Goal: Information Seeking & Learning: Find specific page/section

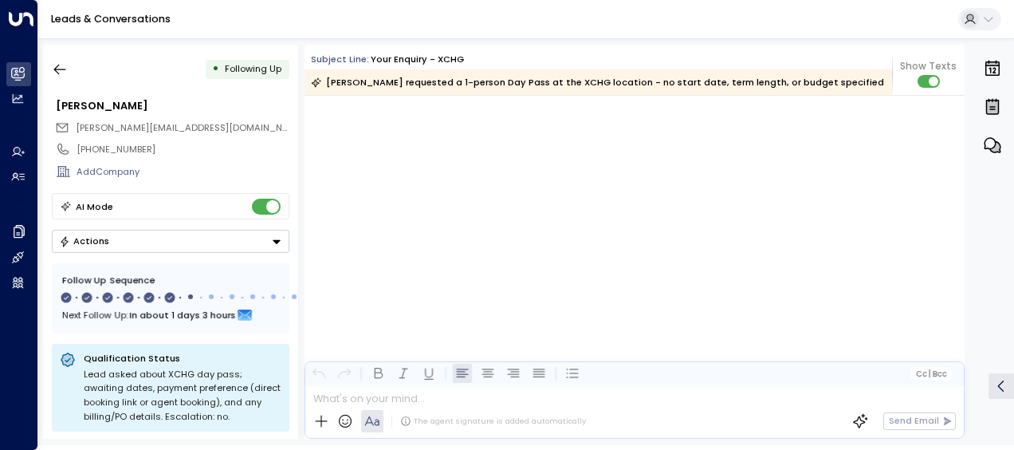
scroll to position [3171, 0]
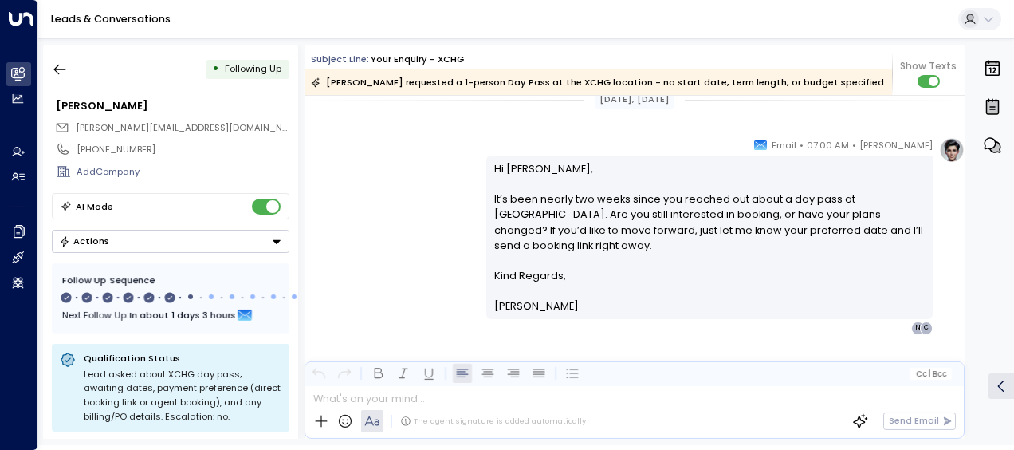
click at [61, 71] on icon "button" at bounding box center [60, 69] width 16 height 16
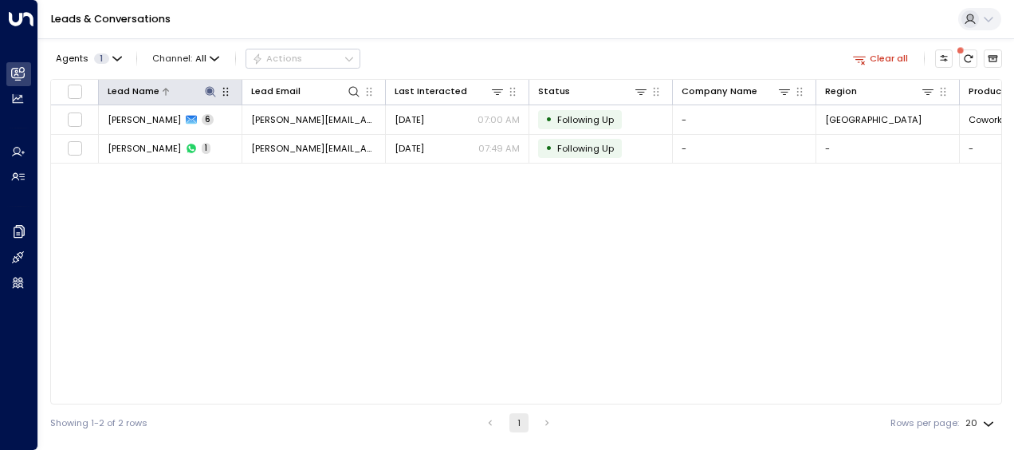
click at [209, 85] on icon at bounding box center [210, 91] width 13 height 13
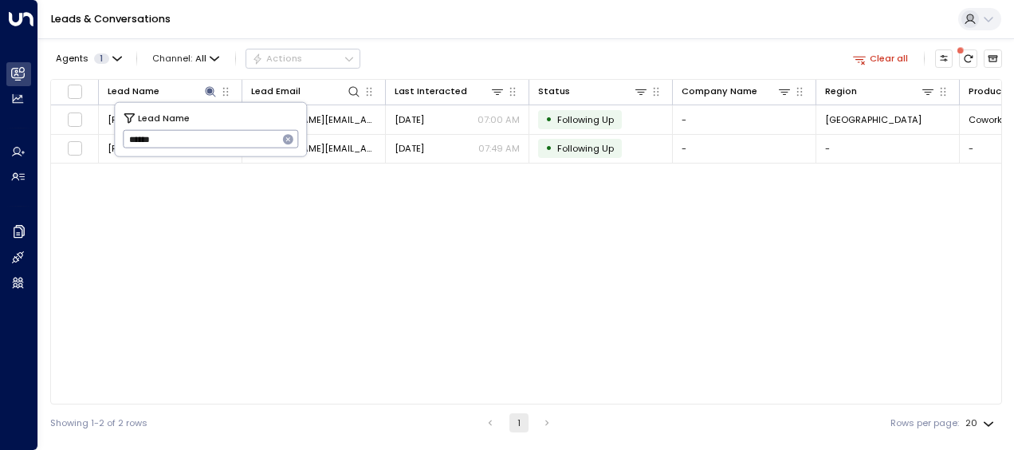
click at [289, 137] on icon "button" at bounding box center [288, 139] width 13 height 13
click at [234, 128] on input "text" at bounding box center [211, 139] width 176 height 26
paste input "**********"
type input "**********"
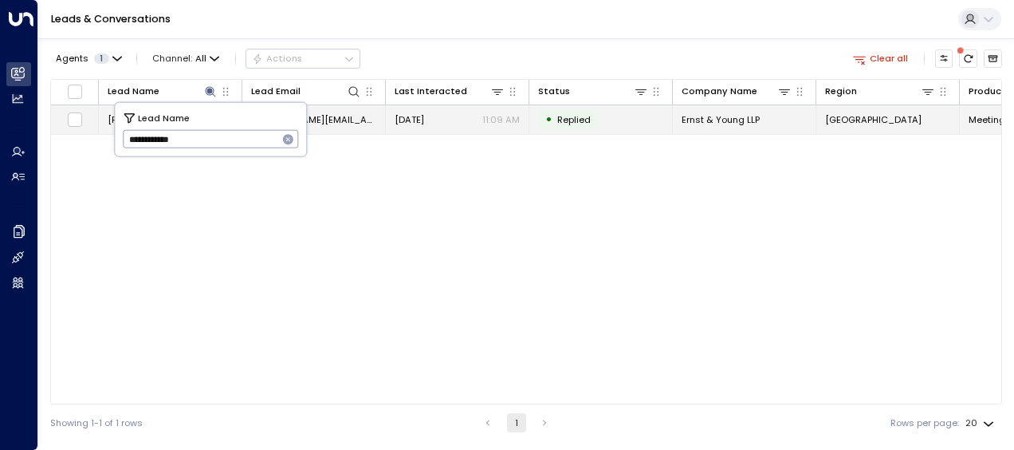
click at [453, 126] on td "[DATE] 11:09 AM" at bounding box center [458, 119] width 144 height 28
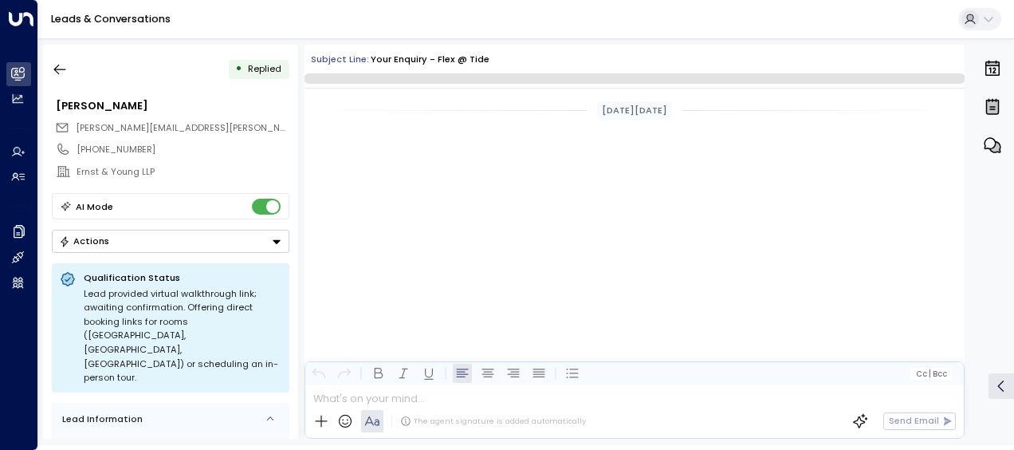
scroll to position [3284, 0]
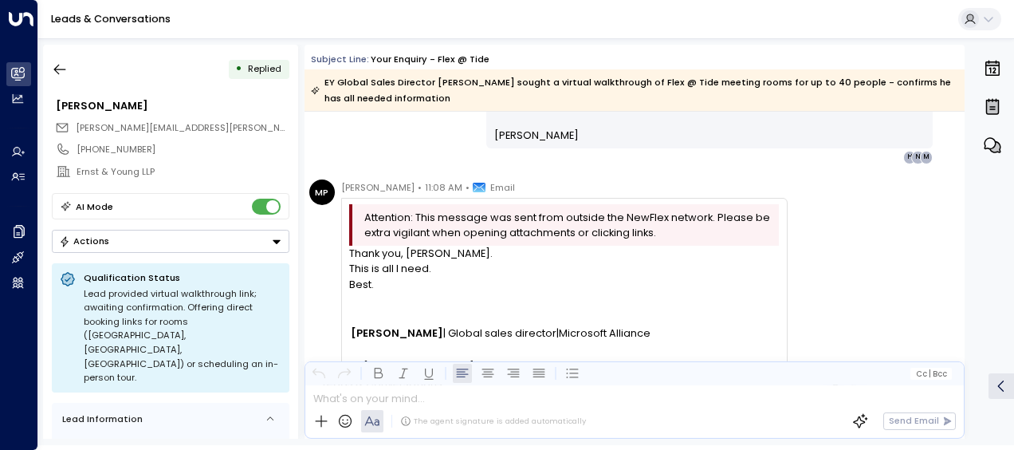
click at [596, 297] on div at bounding box center [564, 301] width 430 height 19
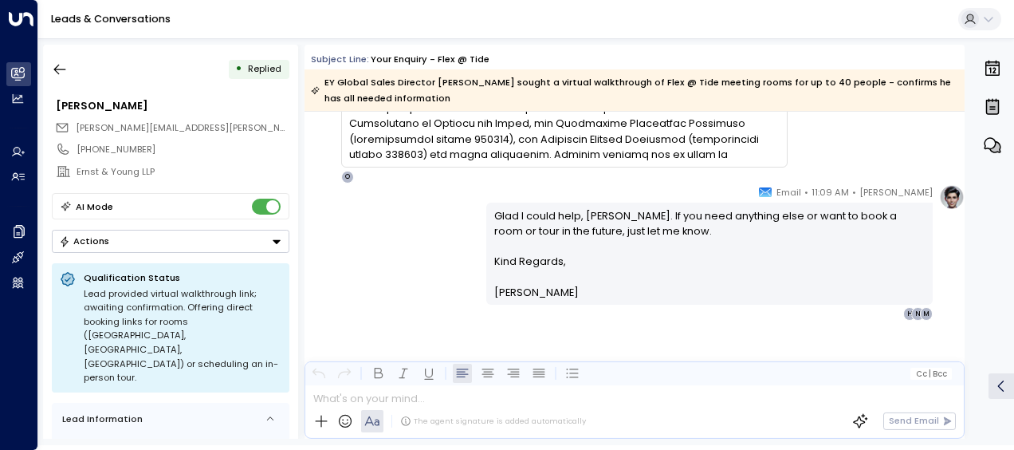
scroll to position [4102, 0]
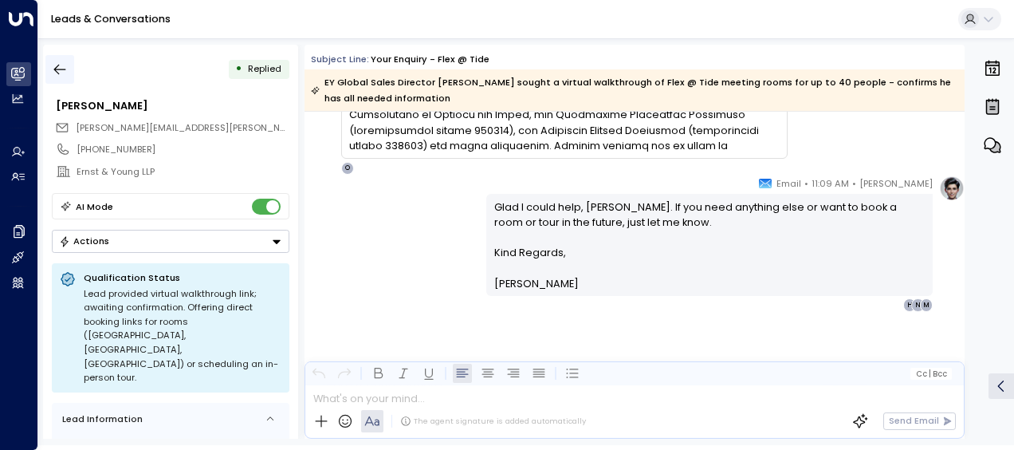
click at [57, 65] on icon "button" at bounding box center [60, 70] width 12 height 10
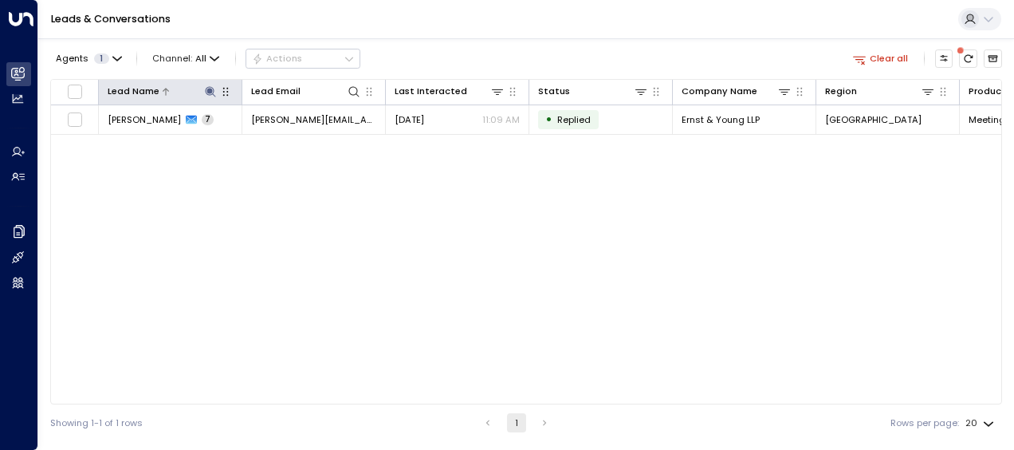
click at [212, 88] on icon at bounding box center [210, 91] width 10 height 10
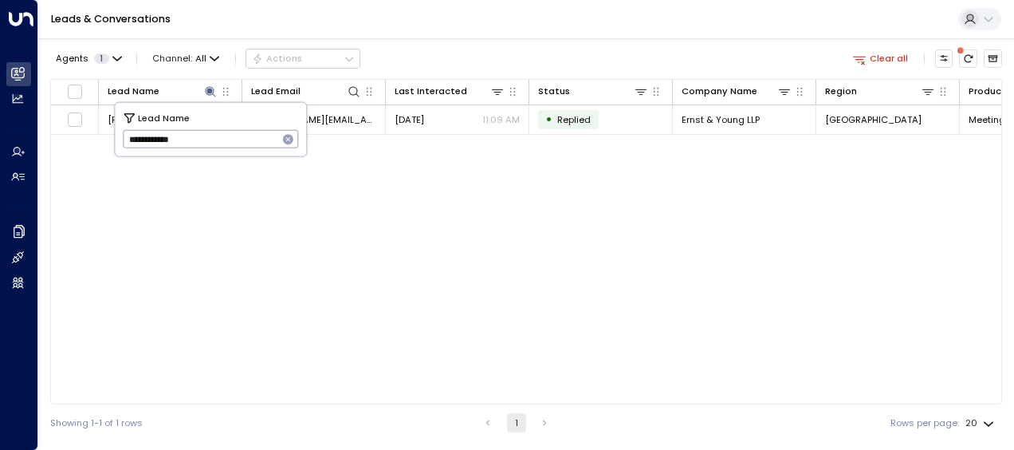
click at [286, 138] on icon "button" at bounding box center [288, 139] width 10 height 10
click at [238, 144] on input "text" at bounding box center [211, 139] width 176 height 26
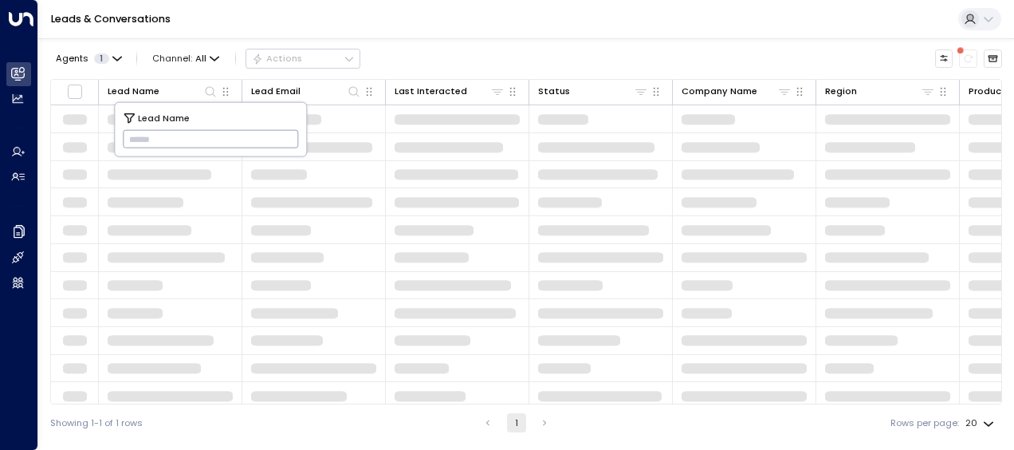
type input "**********"
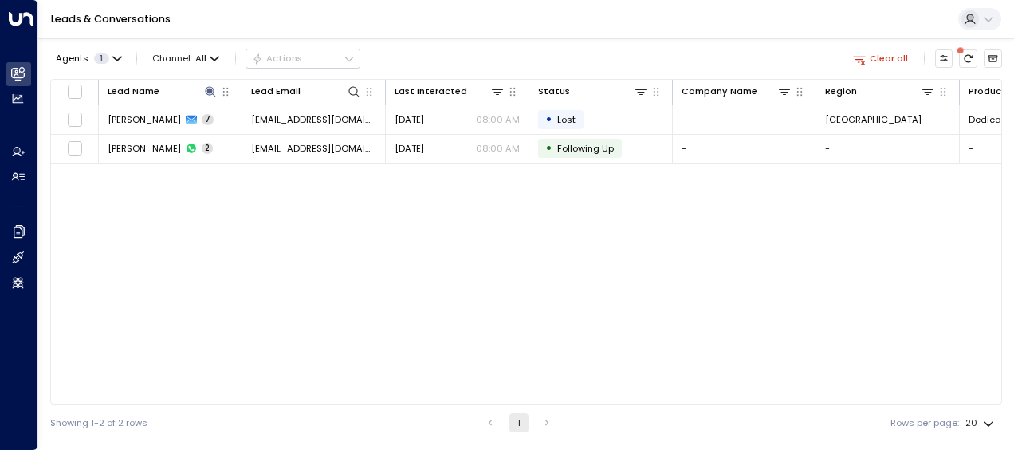
click at [435, 266] on div "Lead Name Lead Email Last Interacted Status Company Name Region Product # of pe…" at bounding box center [526, 241] width 952 height 325
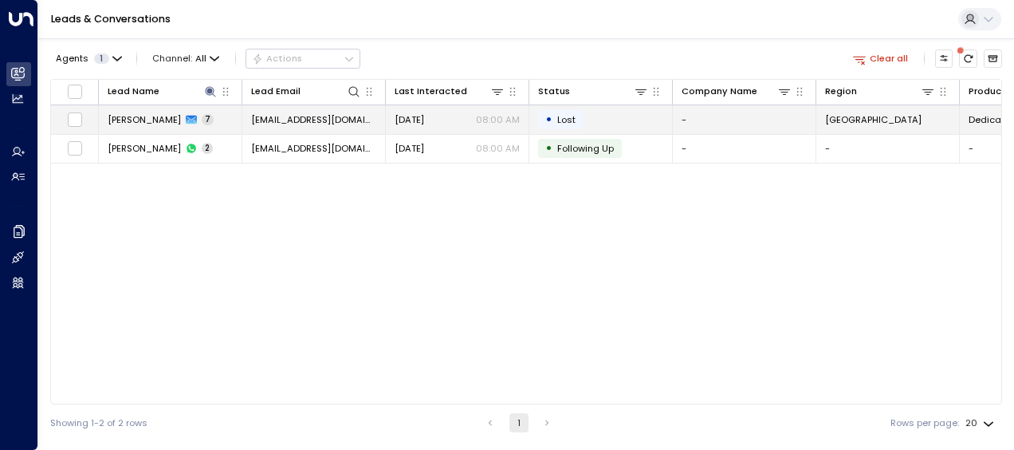
click at [376, 126] on td "[EMAIL_ADDRESS][DOMAIN_NAME]" at bounding box center [314, 119] width 144 height 28
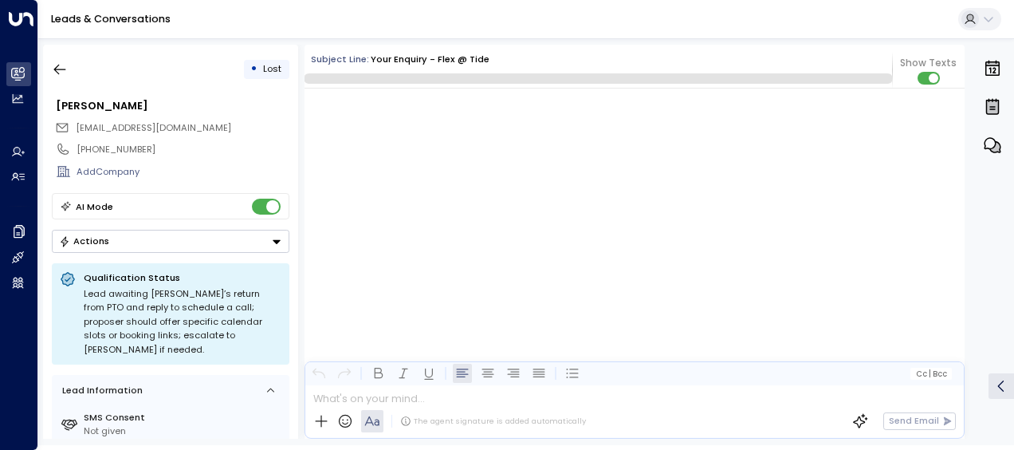
scroll to position [4558, 0]
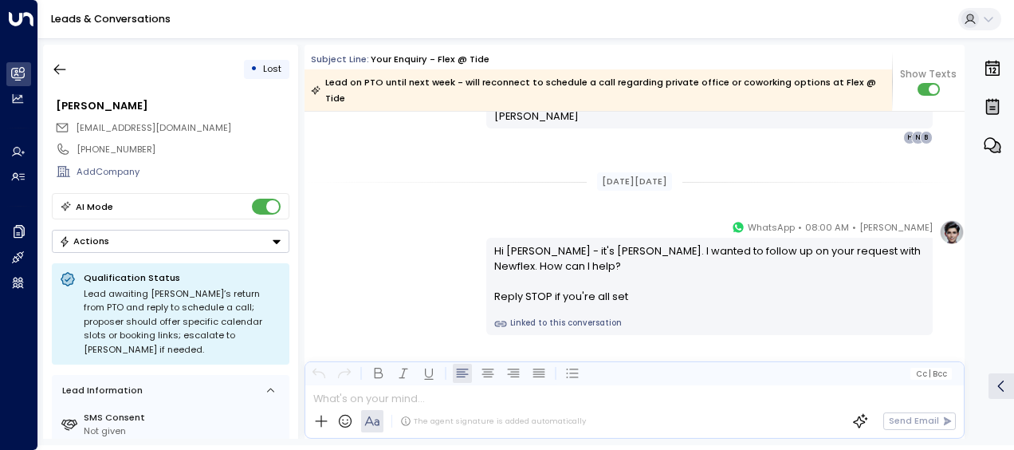
click at [915, 272] on div "Hi [PERSON_NAME] - it's [PERSON_NAME]. I wanted to follow up on your request wi…" at bounding box center [709, 273] width 431 height 61
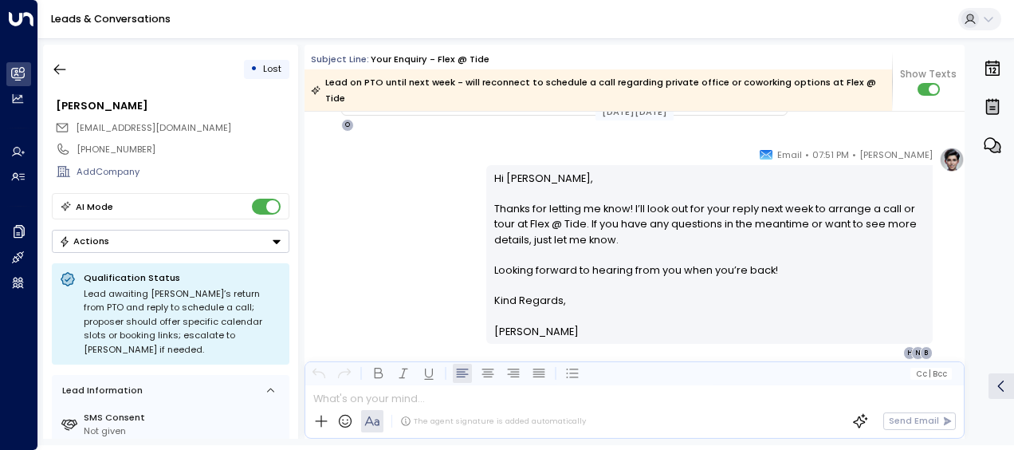
scroll to position [3739, 0]
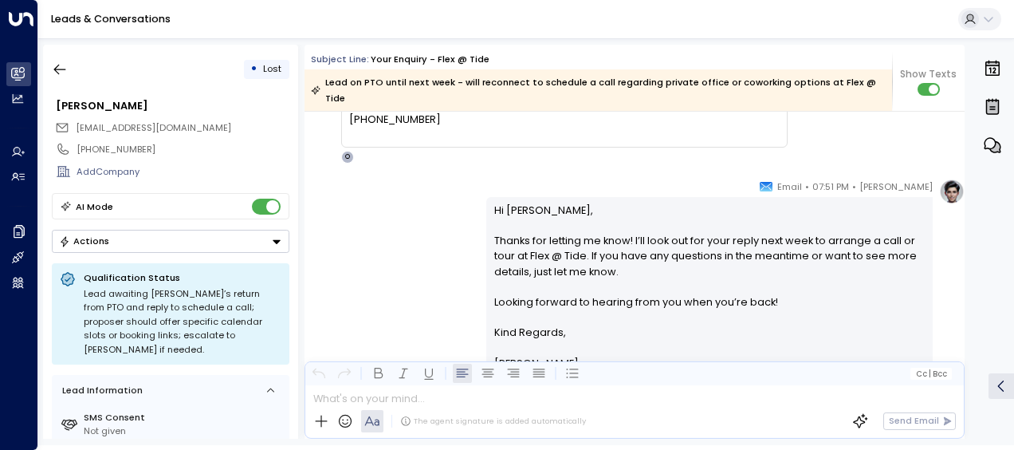
click at [92, 10] on div "Leads & Conversations" at bounding box center [526, 19] width 976 height 39
click at [96, 14] on link "Leads & Conversations" at bounding box center [111, 19] width 120 height 14
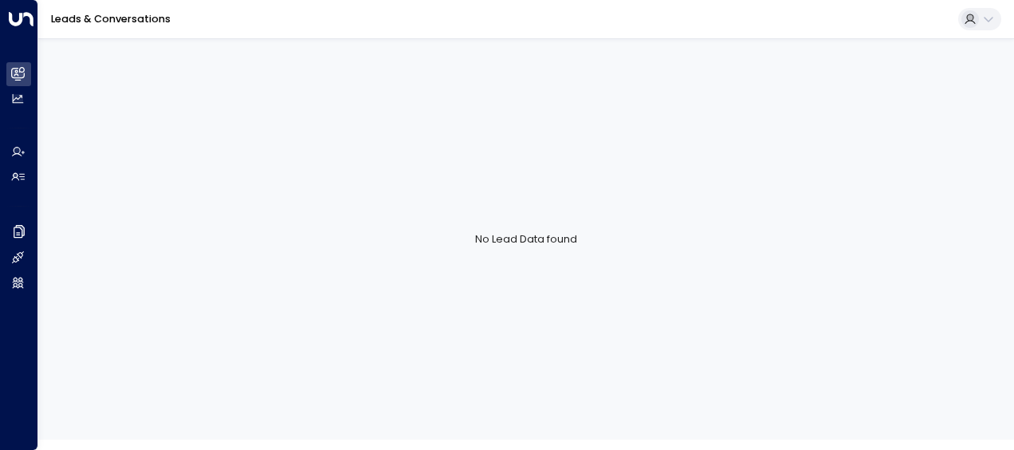
click at [83, 13] on link "Leads & Conversations" at bounding box center [111, 19] width 120 height 14
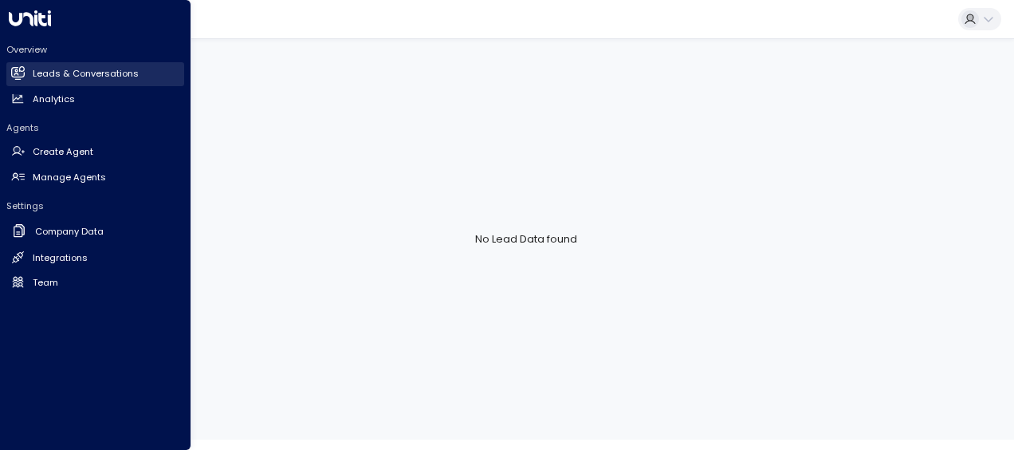
click at [22, 73] on icon at bounding box center [18, 73] width 13 height 10
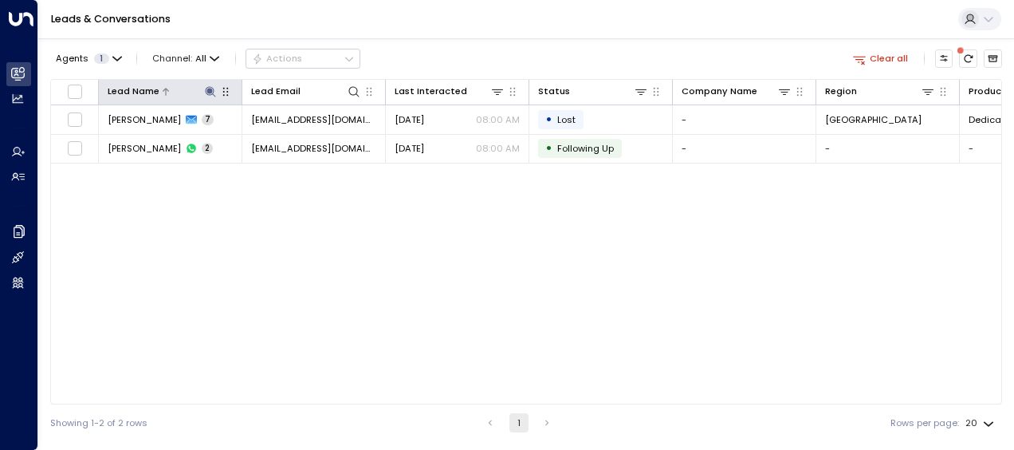
click at [208, 86] on icon at bounding box center [210, 91] width 13 height 13
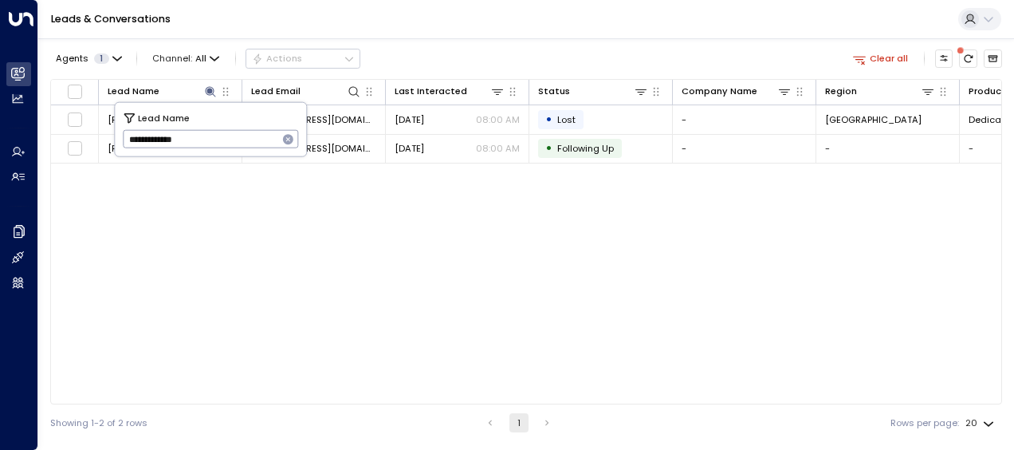
click at [282, 136] on icon "button" at bounding box center [288, 139] width 13 height 13
click at [263, 139] on input "text" at bounding box center [211, 139] width 176 height 26
type input "**********"
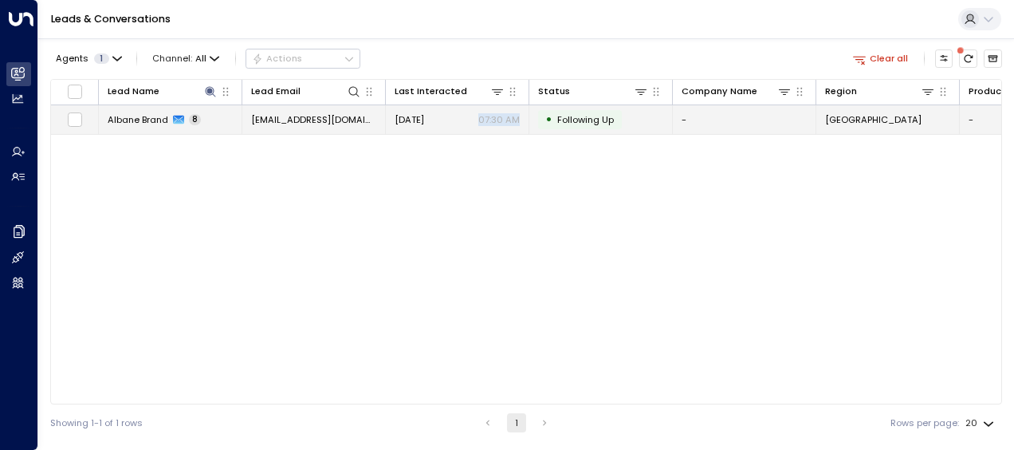
drag, startPoint x: 471, startPoint y: 134, endPoint x: 472, endPoint y: 124, distance: 9.6
click at [472, 124] on div "Lead Name Lead Email Last Interacted Status Company Name Region Product # of pe…" at bounding box center [526, 241] width 952 height 325
click at [472, 124] on div "[DATE] 07:30 AM" at bounding box center [457, 119] width 125 height 13
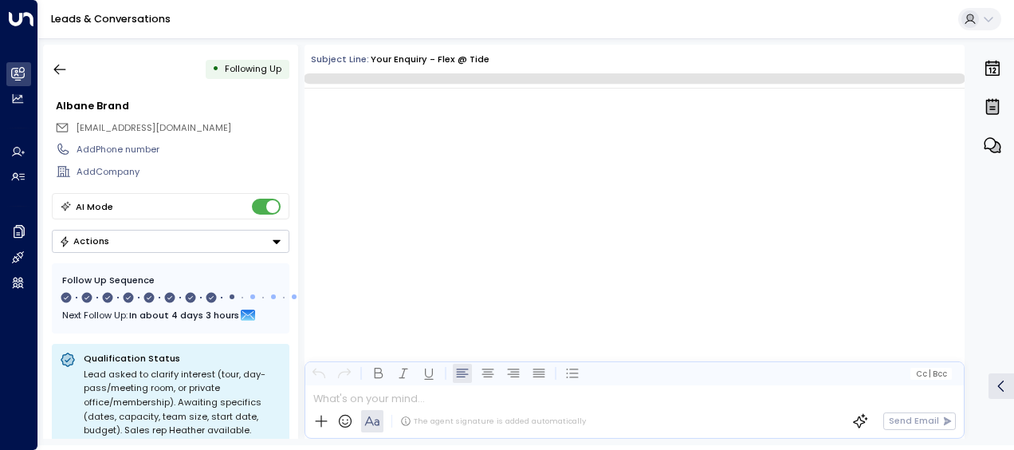
scroll to position [5261, 0]
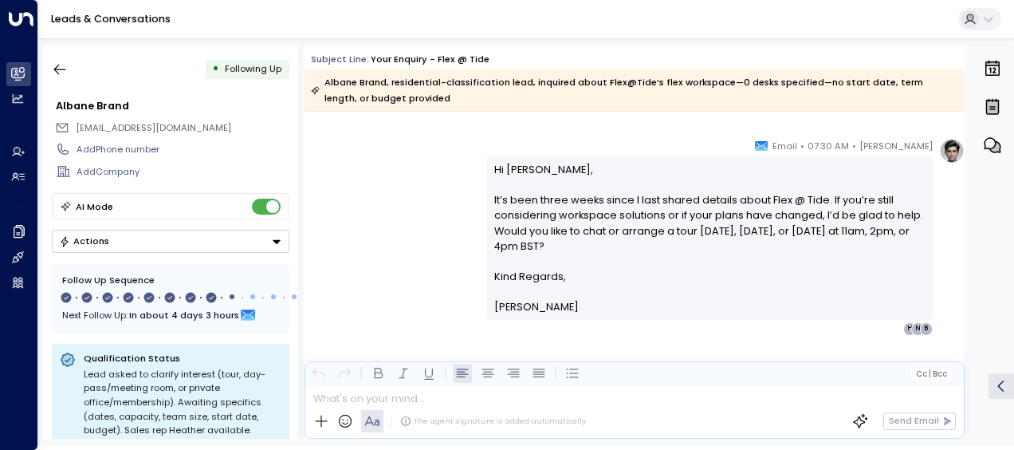
click at [792, 227] on p "Hi [PERSON_NAME], It’s been three weeks since I last shared details about Flex …" at bounding box center [709, 215] width 431 height 107
click at [61, 64] on icon "button" at bounding box center [60, 69] width 16 height 16
